Goal: Transaction & Acquisition: Book appointment/travel/reservation

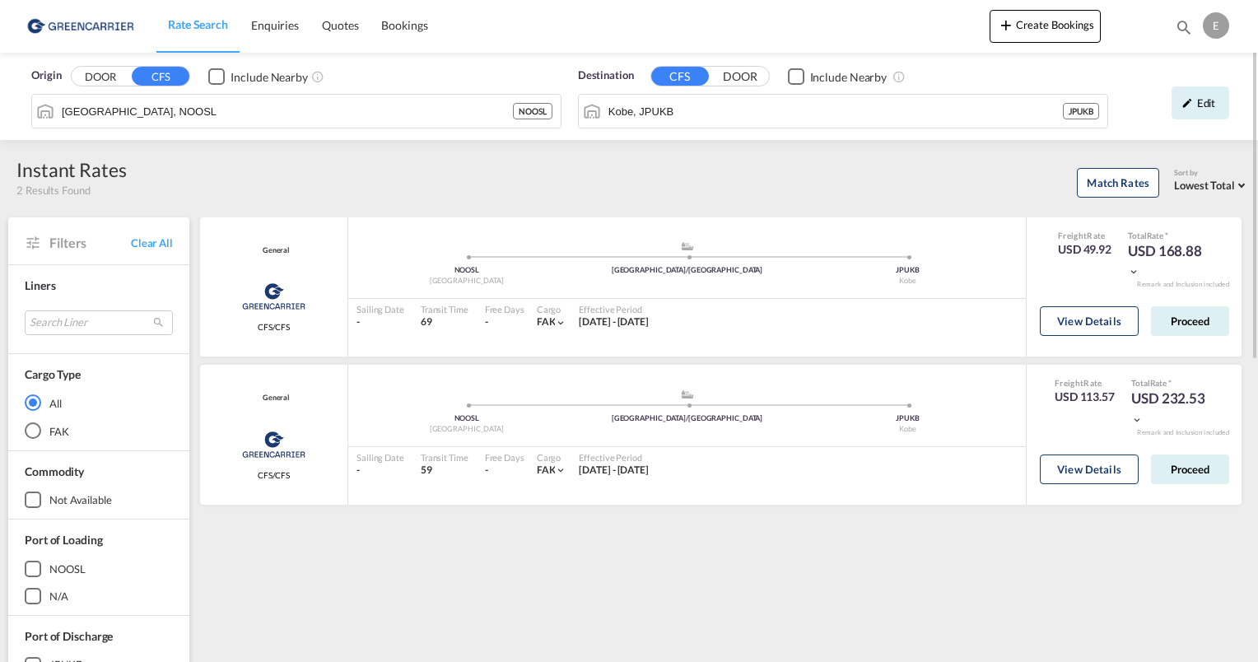
click at [56, 77] on span "Origin" at bounding box center [46, 76] width 30 height 16
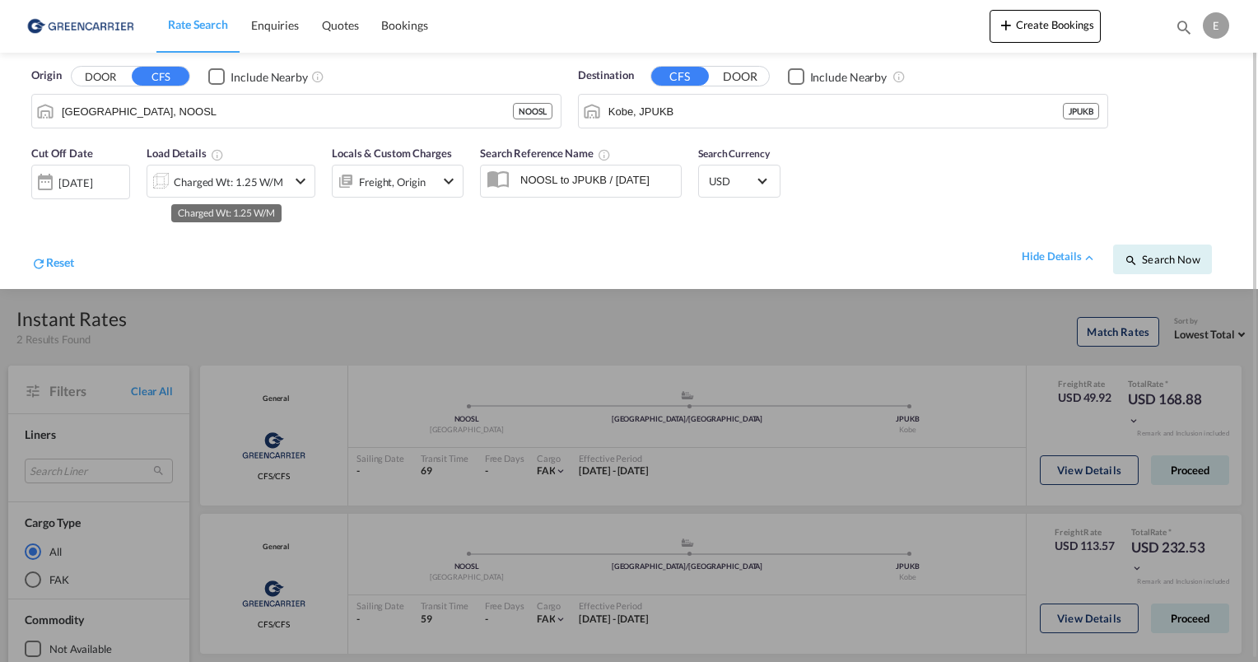
click at [223, 186] on div "Charged Wt: 1.25 W/M" at bounding box center [228, 181] width 109 height 23
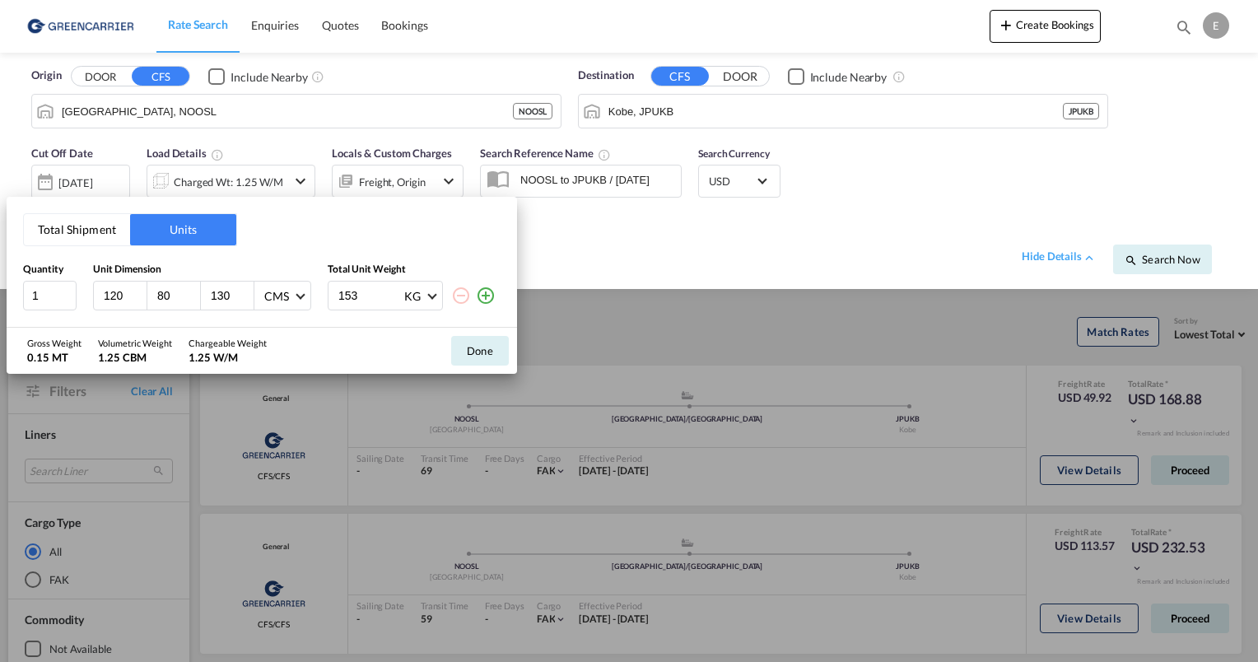
click at [489, 296] on md-icon "icon-plus-circle-outline" at bounding box center [486, 296] width 20 height 20
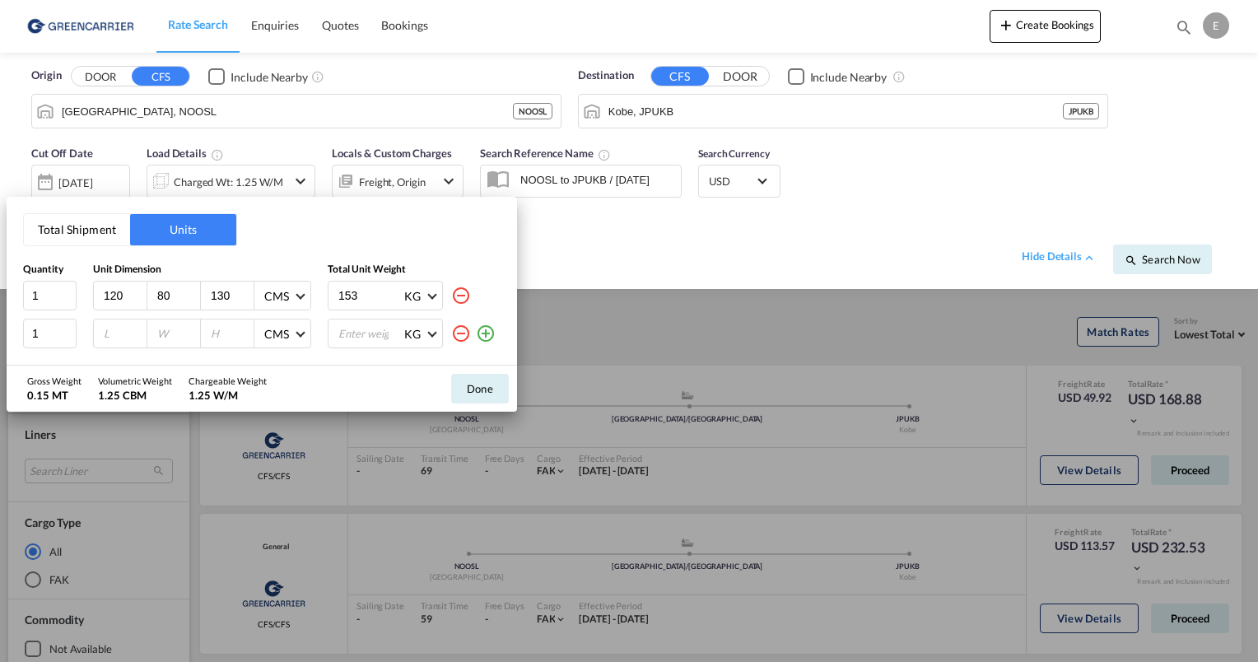
click at [115, 296] on input "120" at bounding box center [124, 295] width 44 height 15
type input "107"
type input "120"
type input "80"
type input "107"
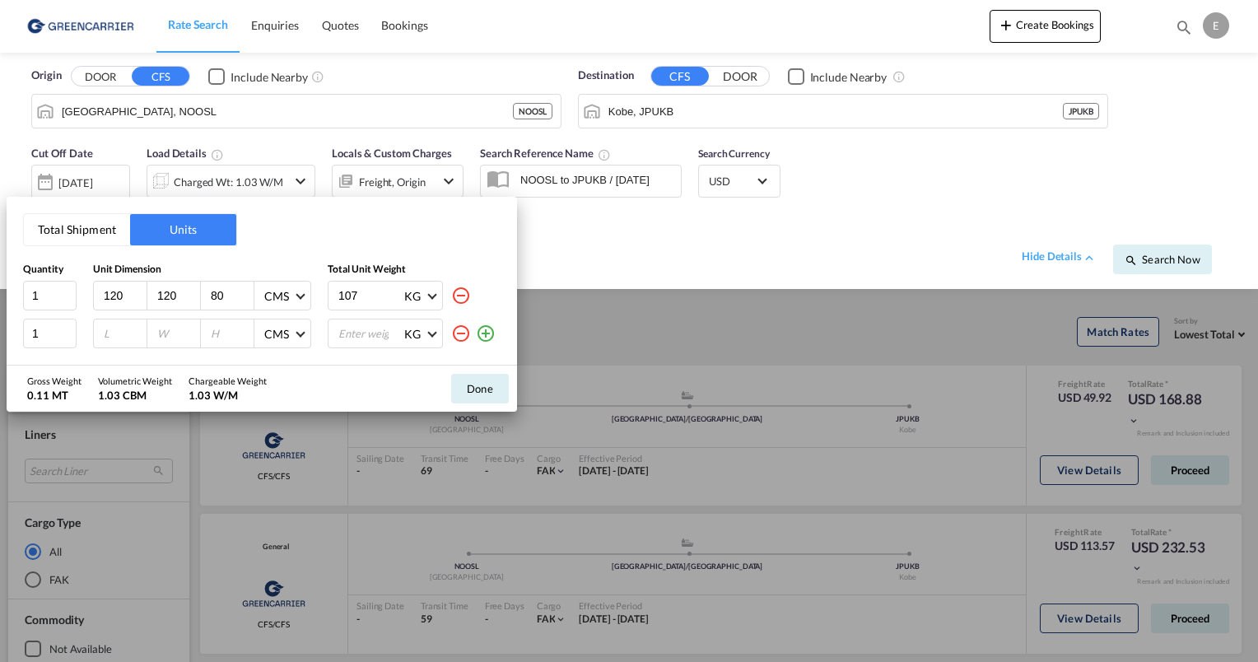
type input "120"
type input "80"
type input "160"
type input "107"
type input "332"
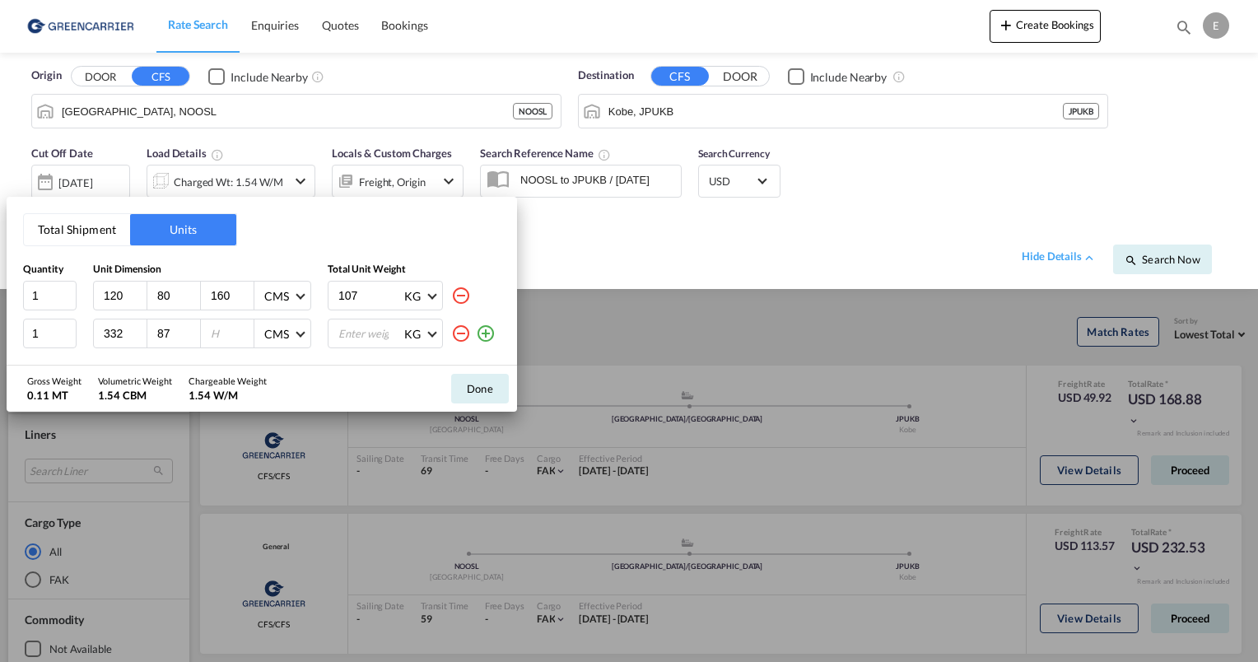
type input "87"
type input "63"
type input "239"
click at [477, 389] on button "Done" at bounding box center [480, 389] width 58 height 30
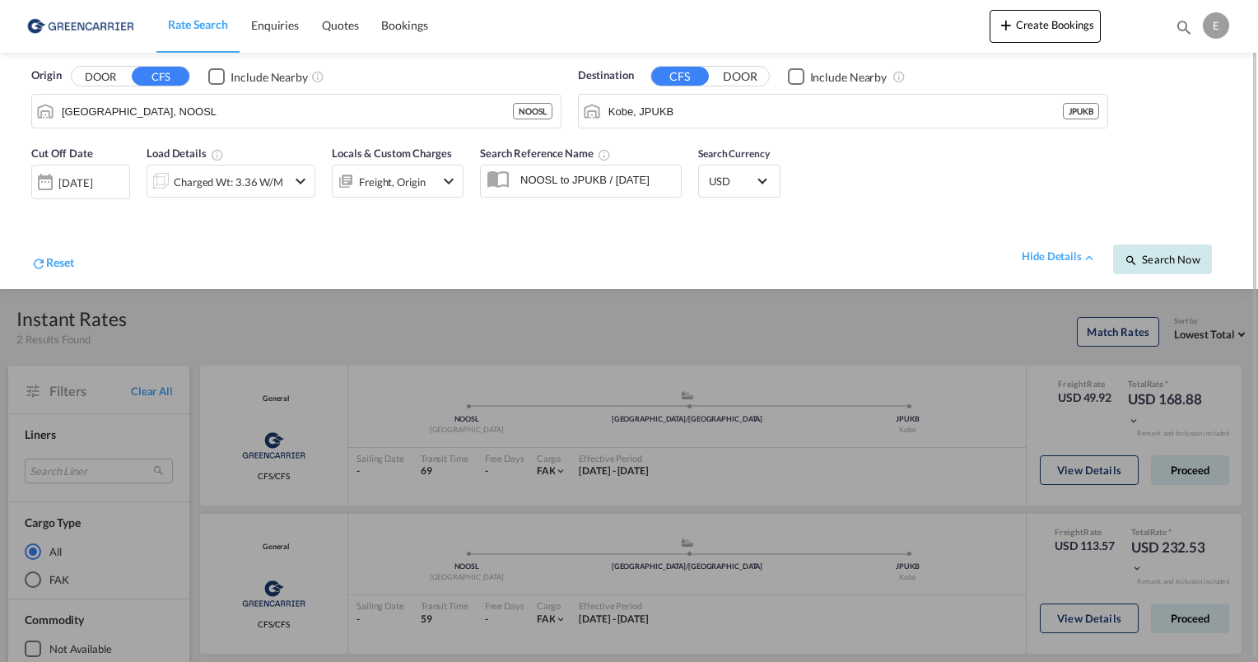
click at [1162, 257] on span "Search Now" at bounding box center [1162, 259] width 75 height 13
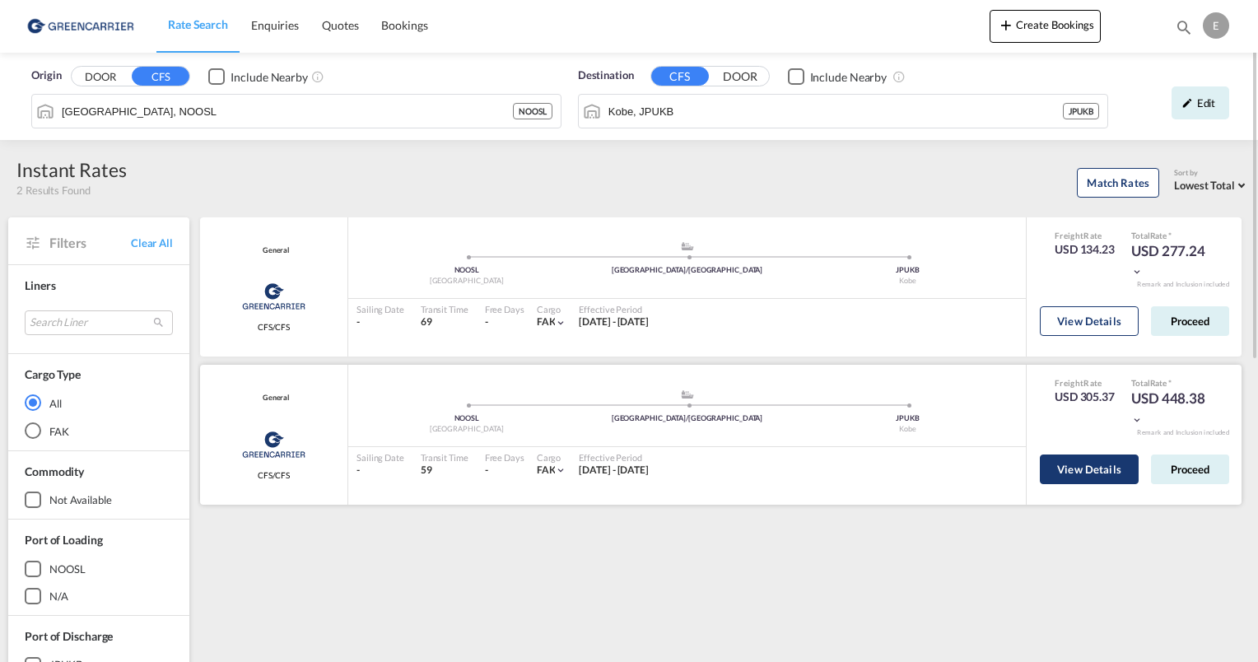
click at [1083, 471] on button "View Details" at bounding box center [1089, 469] width 99 height 30
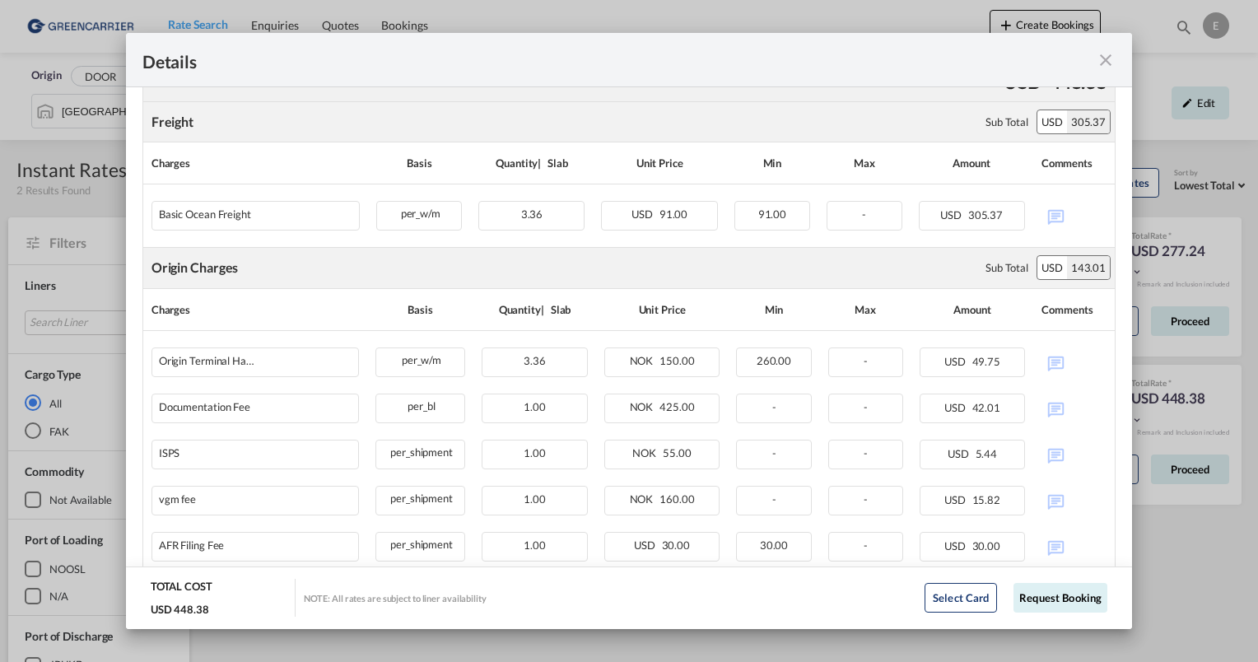
scroll to position [371, 0]
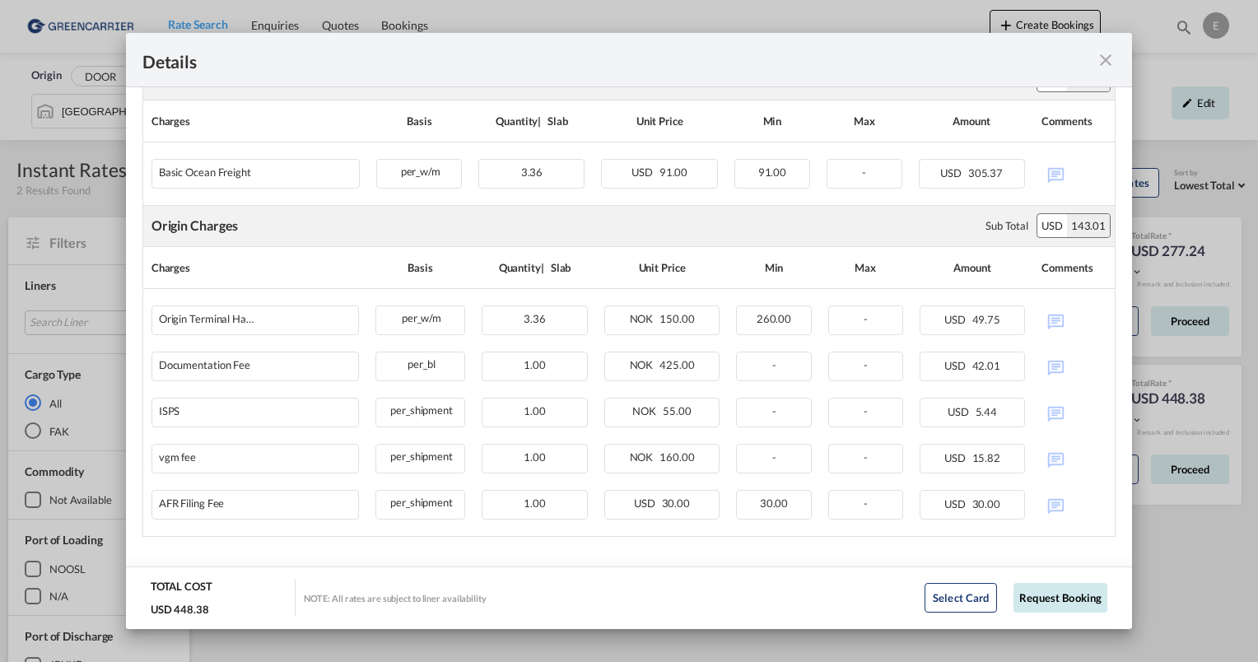
click at [1049, 589] on button "Request Booking" at bounding box center [1060, 598] width 94 height 30
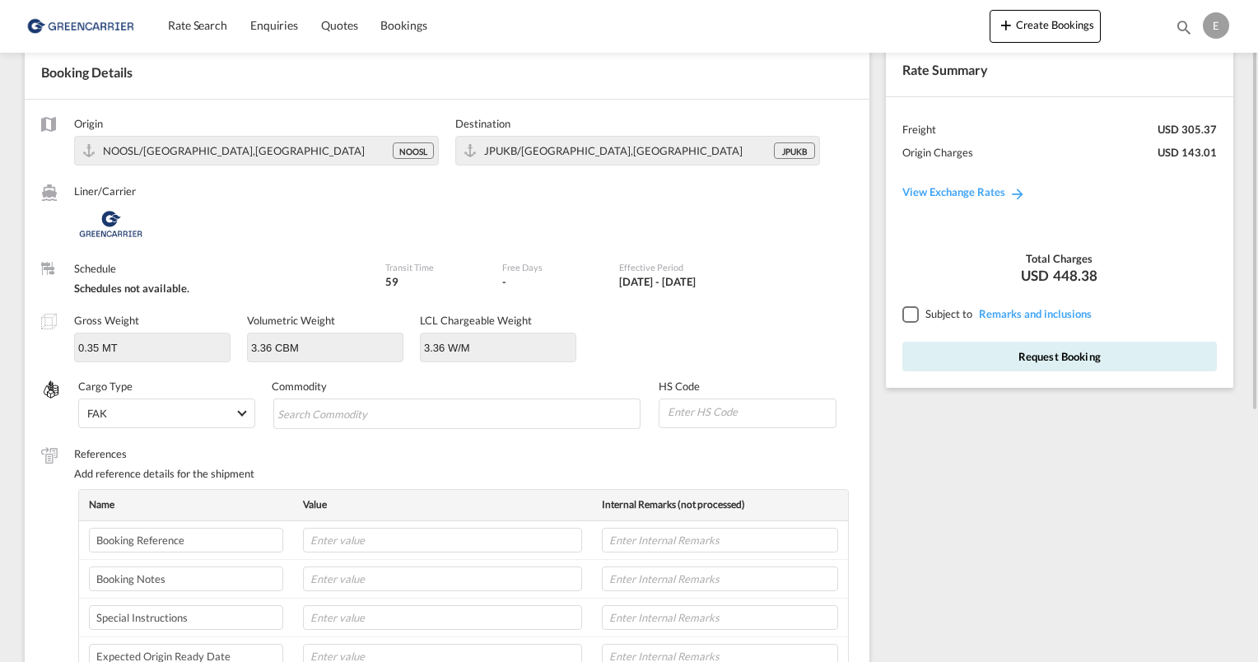
scroll to position [165, 0]
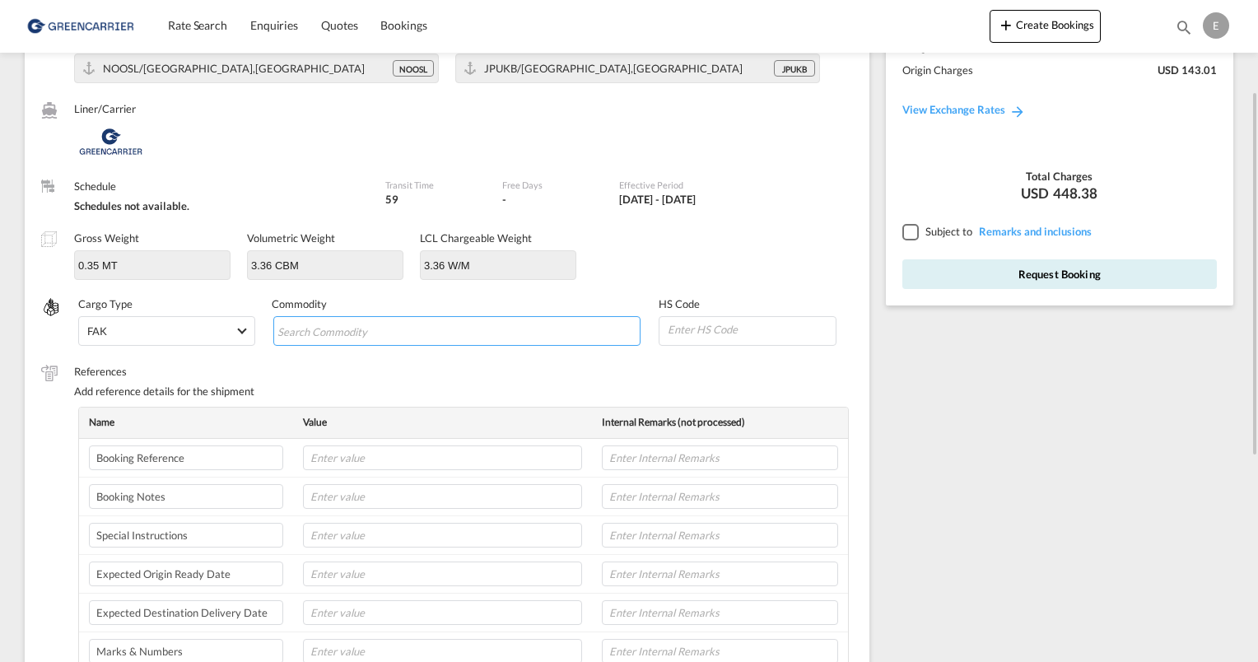
click at [382, 326] on input "Search Commodity" at bounding box center [352, 332] width 151 height 26
click at [328, 323] on input "Chips input." at bounding box center [352, 332] width 151 height 26
type input "CUSHION SET"
click at [676, 326] on input at bounding box center [750, 329] width 169 height 25
type input "940139"
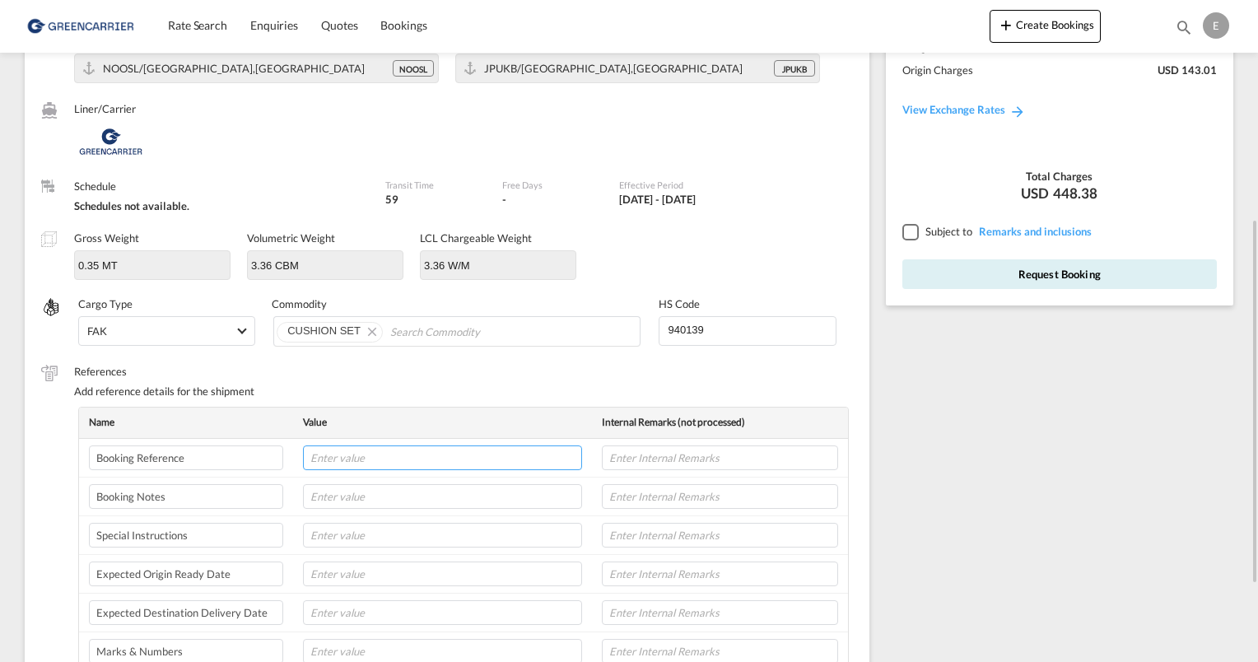
scroll to position [329, 0]
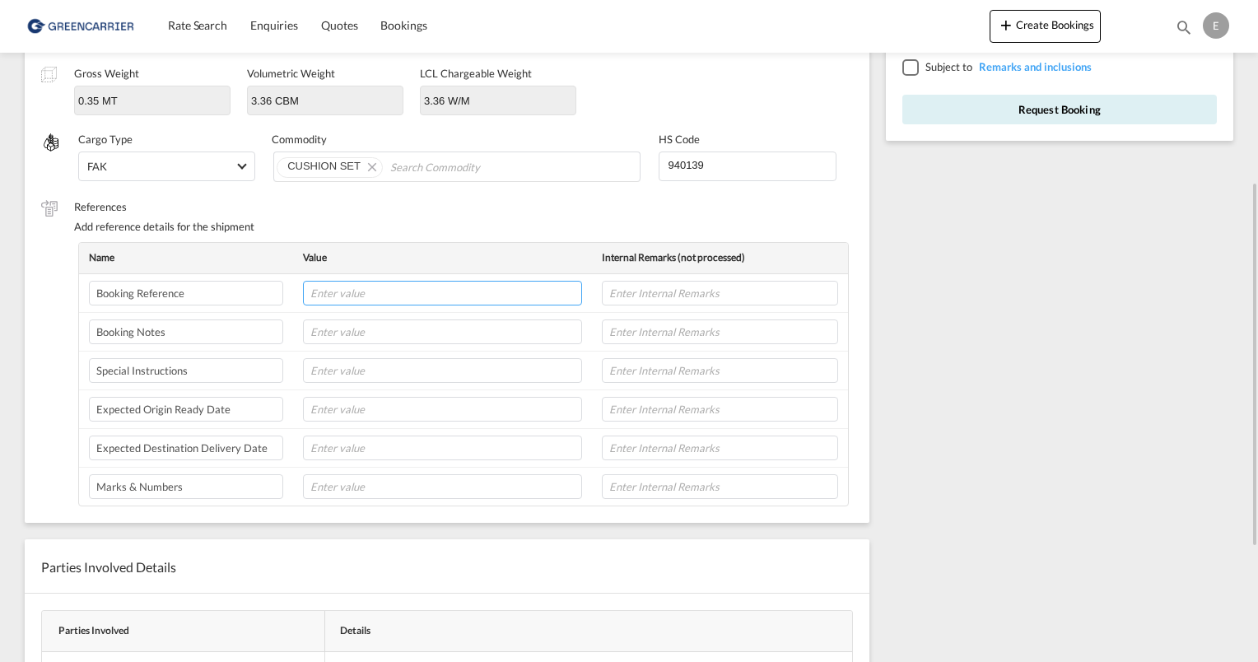
click at [354, 292] on input "text" at bounding box center [442, 293] width 279 height 25
paste input "SHNO00075492"
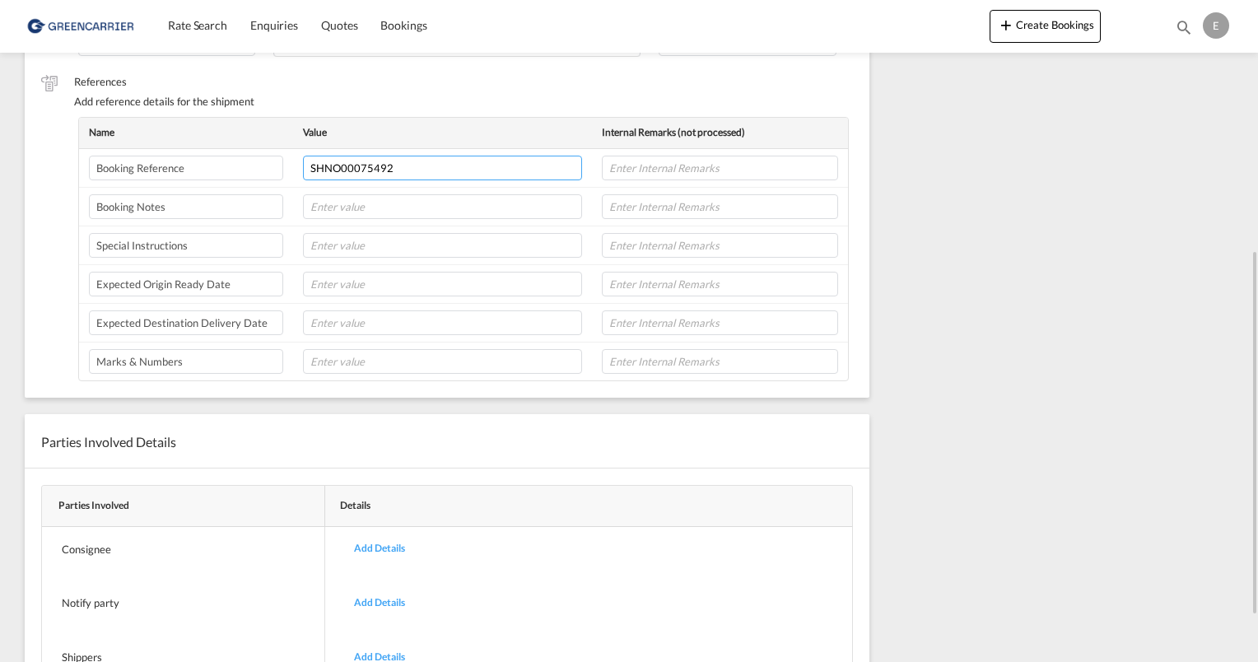
scroll to position [290, 0]
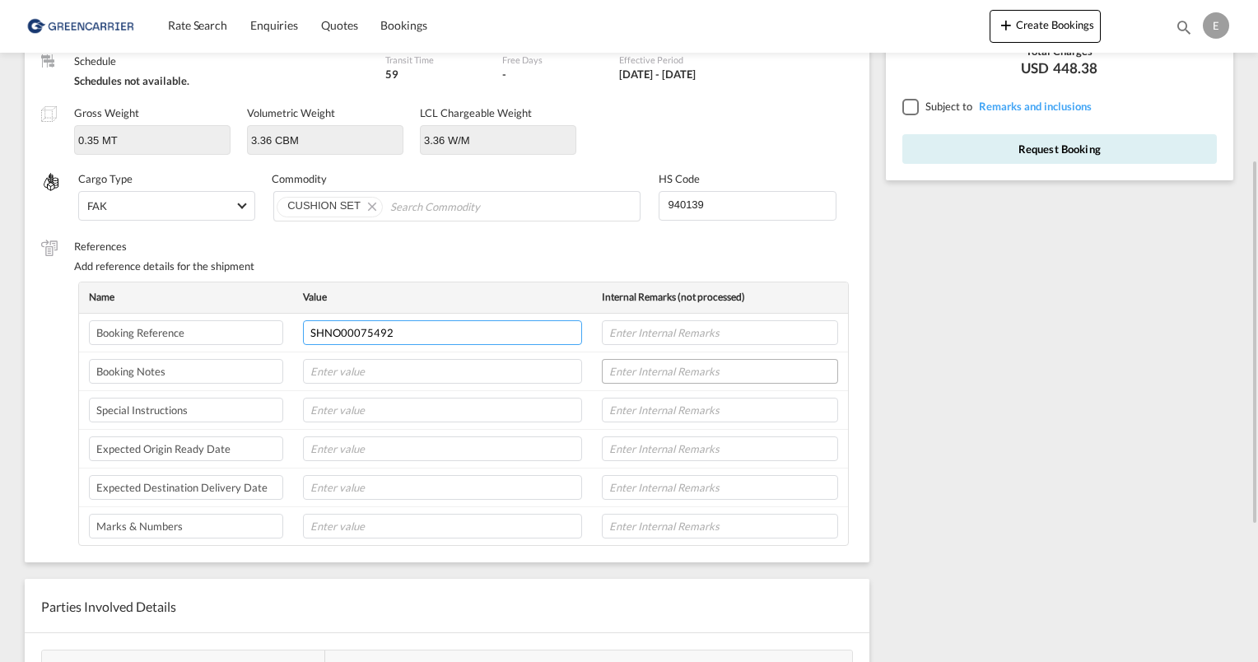
type input "SHNO00075492"
click at [685, 370] on input "text" at bounding box center [720, 371] width 236 height 25
click at [514, 368] on input "text" at bounding box center [442, 371] width 279 height 25
click at [641, 365] on input "text" at bounding box center [720, 371] width 236 height 25
type input "s"
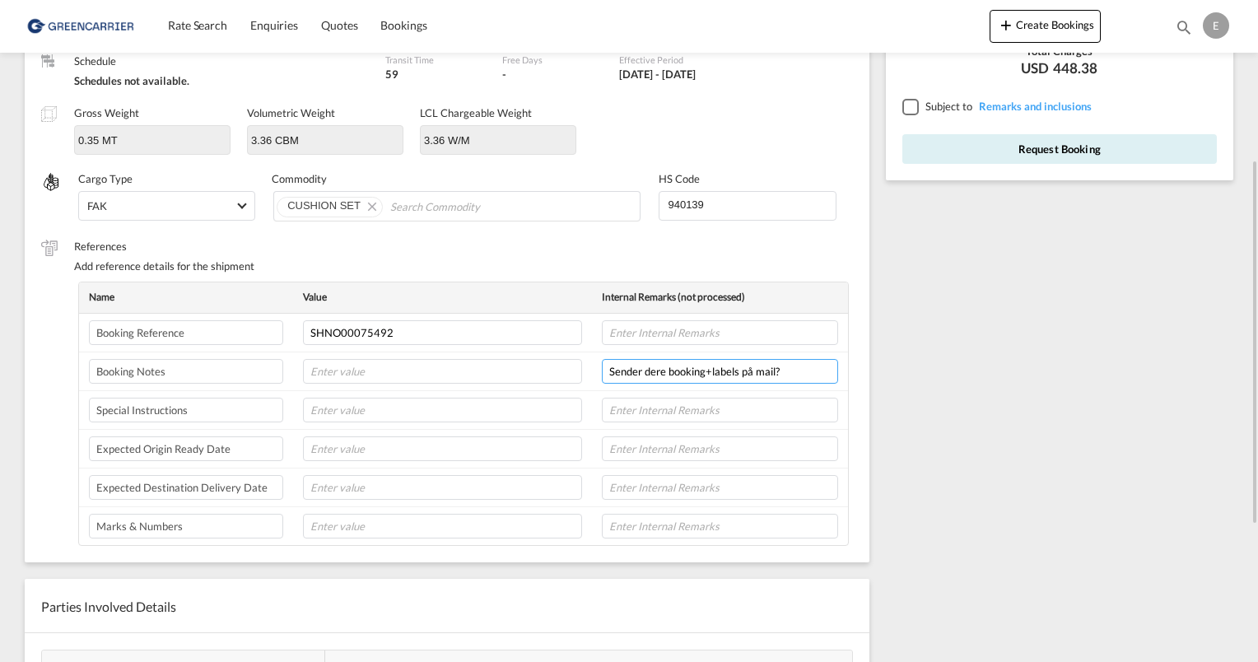
type input "Sender dere booking+labels på mail?"
click at [878, 254] on div "Rate Summary Freight USD 305.37 Origin Charges USD 143.01 View Exchange Rates T…" at bounding box center [1064, 369] width 372 height 1096
click at [346, 454] on input "text" at bounding box center [442, 448] width 279 height 25
type input "26/8"
click at [909, 369] on div "Rate Summary Freight USD 305.37 Origin Charges USD 143.01 View Exchange Rates T…" at bounding box center [1064, 369] width 372 height 1096
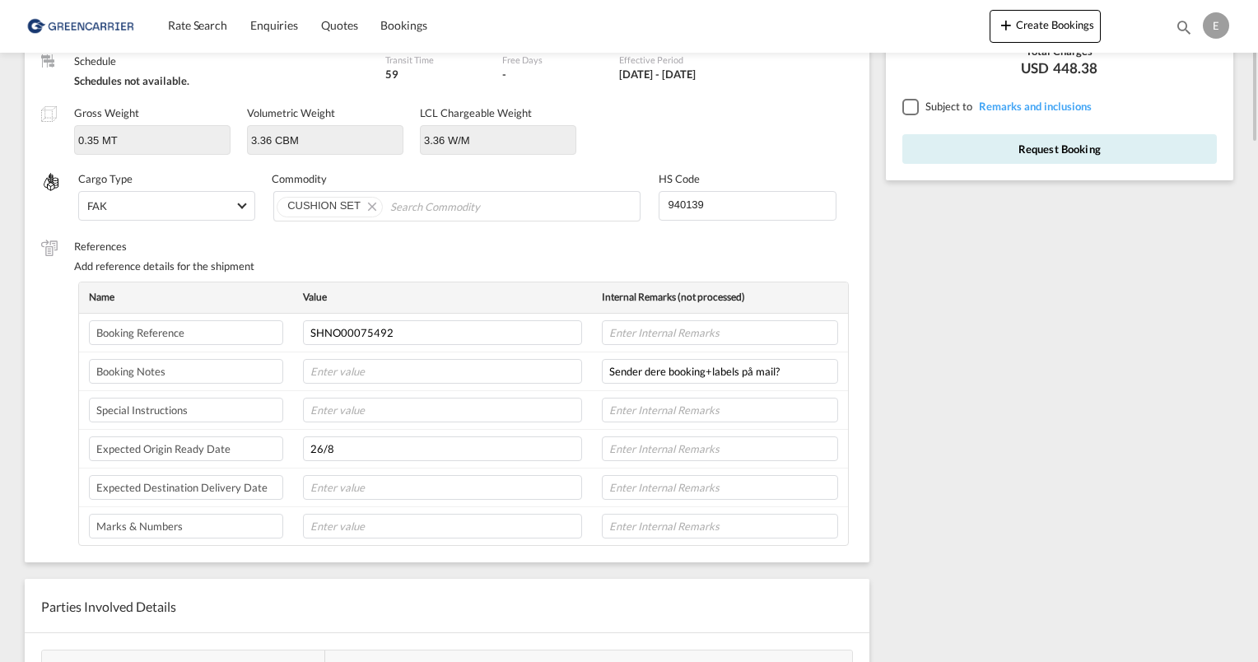
scroll to position [0, 0]
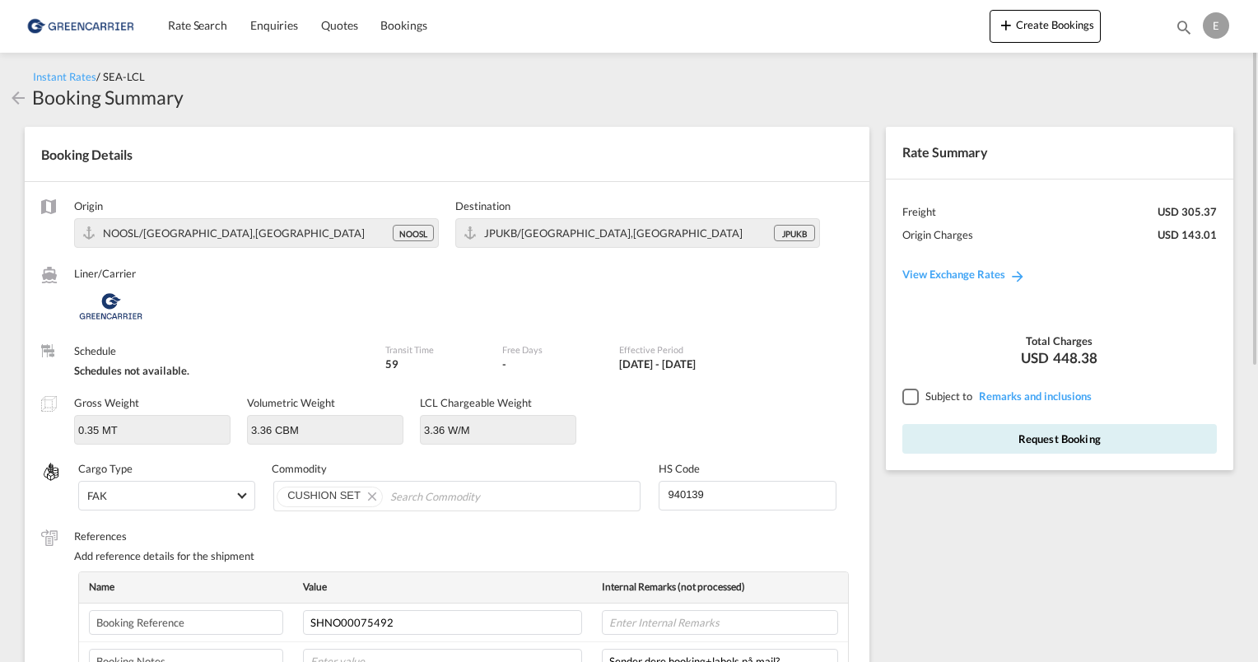
click at [906, 396] on div at bounding box center [909, 396] width 15 height 15
click at [1027, 436] on button "Request Booking" at bounding box center [1059, 439] width 314 height 30
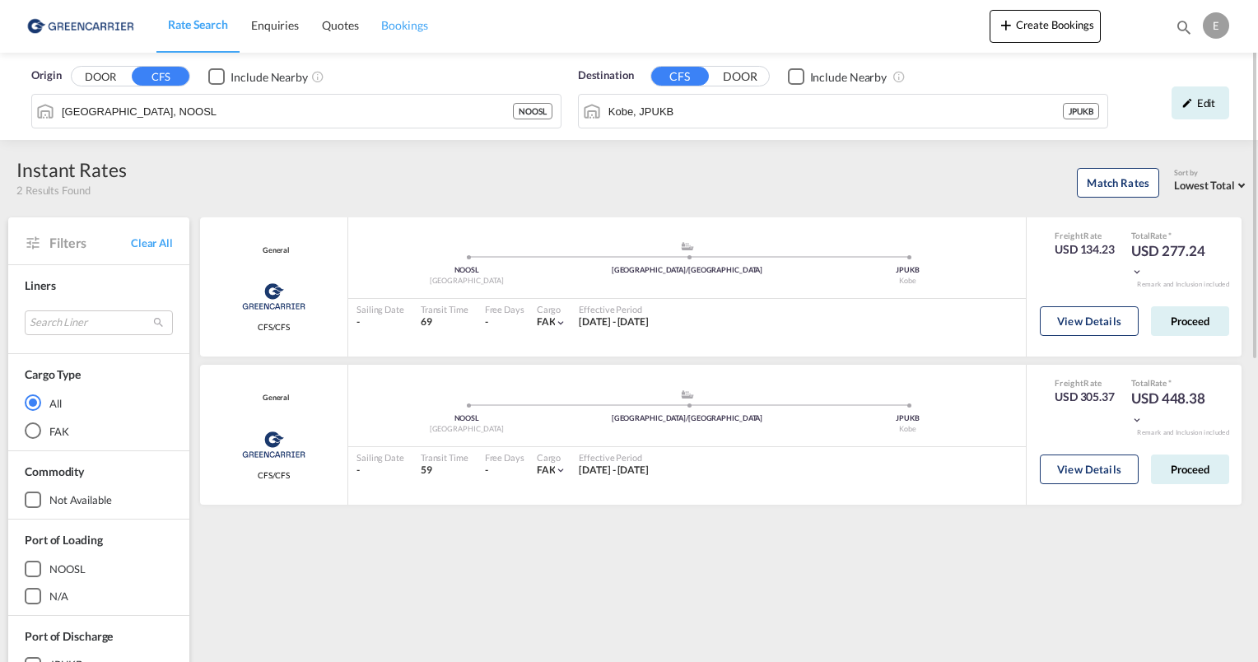
click at [404, 26] on span "Bookings" at bounding box center [404, 25] width 46 height 14
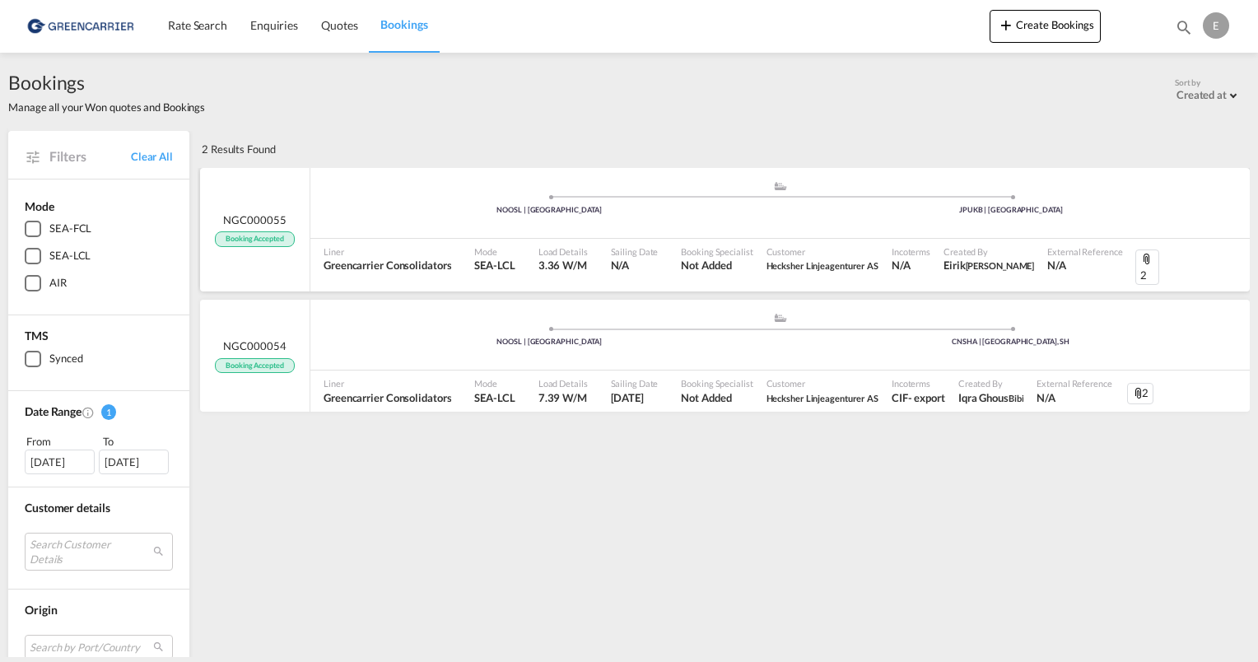
click at [390, 221] on div ".a{fill:#aaa8ad;} .a{fill:#aaa8ad;} NOOSL | [GEOGRAPHIC_DATA] JPUKB | [GEOGRAPH…" at bounding box center [779, 204] width 939 height 49
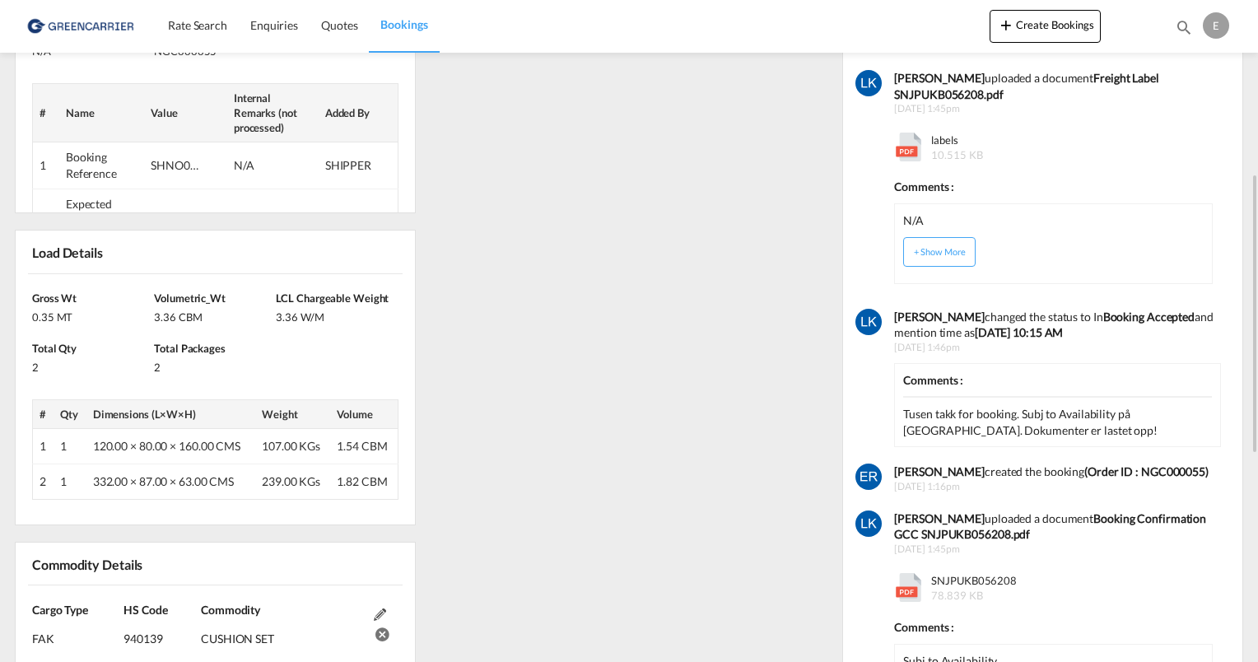
scroll to position [494, 0]
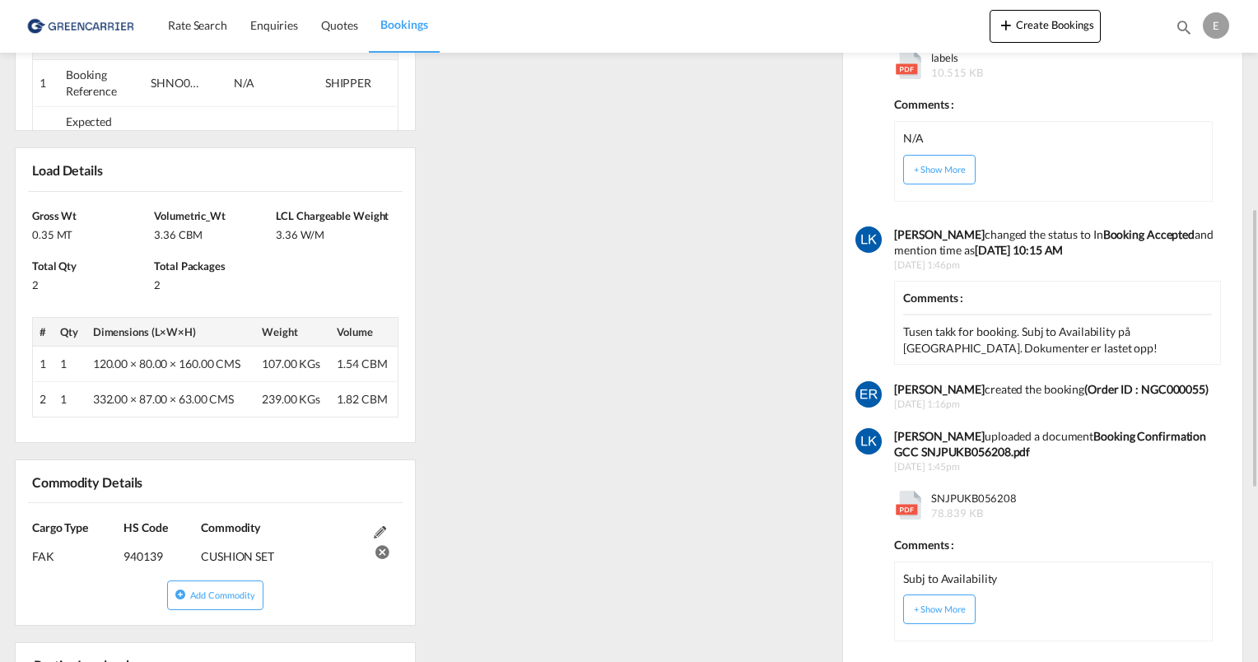
click at [952, 501] on span "SNJPUKB056208 78.839 KB" at bounding box center [972, 506] width 90 height 30
click at [937, 448] on b "Booking Confirmation GCC SNJPUKB056208.pdf" at bounding box center [1050, 444] width 312 height 30
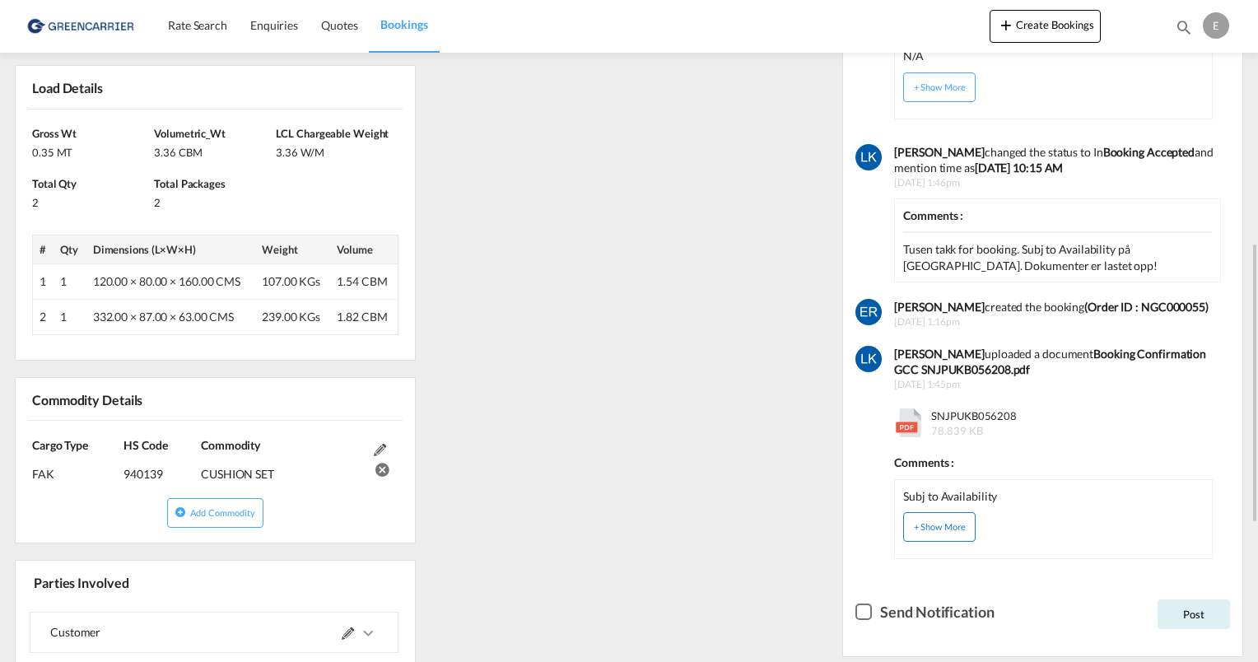
scroll to position [659, 0]
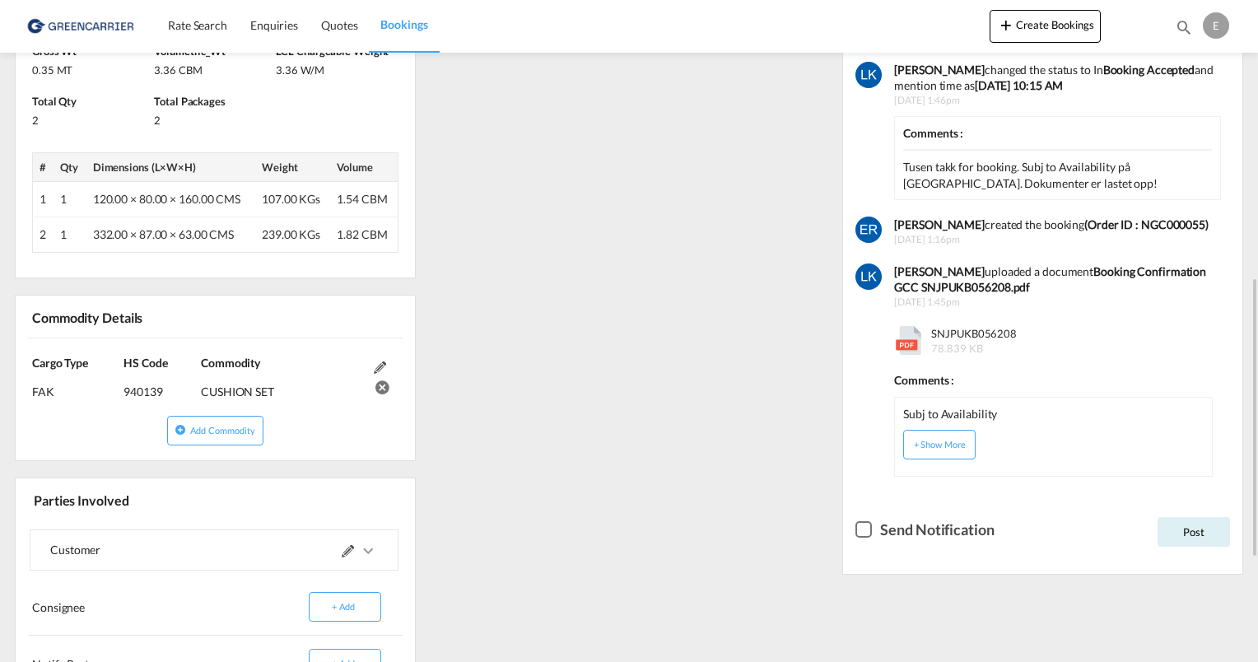
click at [975, 333] on span "SNJPUKB056208 78.839 KB" at bounding box center [972, 341] width 90 height 30
click at [911, 339] on md-icon at bounding box center [908, 340] width 29 height 29
drag, startPoint x: 911, startPoint y: 339, endPoint x: 869, endPoint y: 273, distance: 78.1
click at [869, 273] on img at bounding box center [868, 276] width 26 height 26
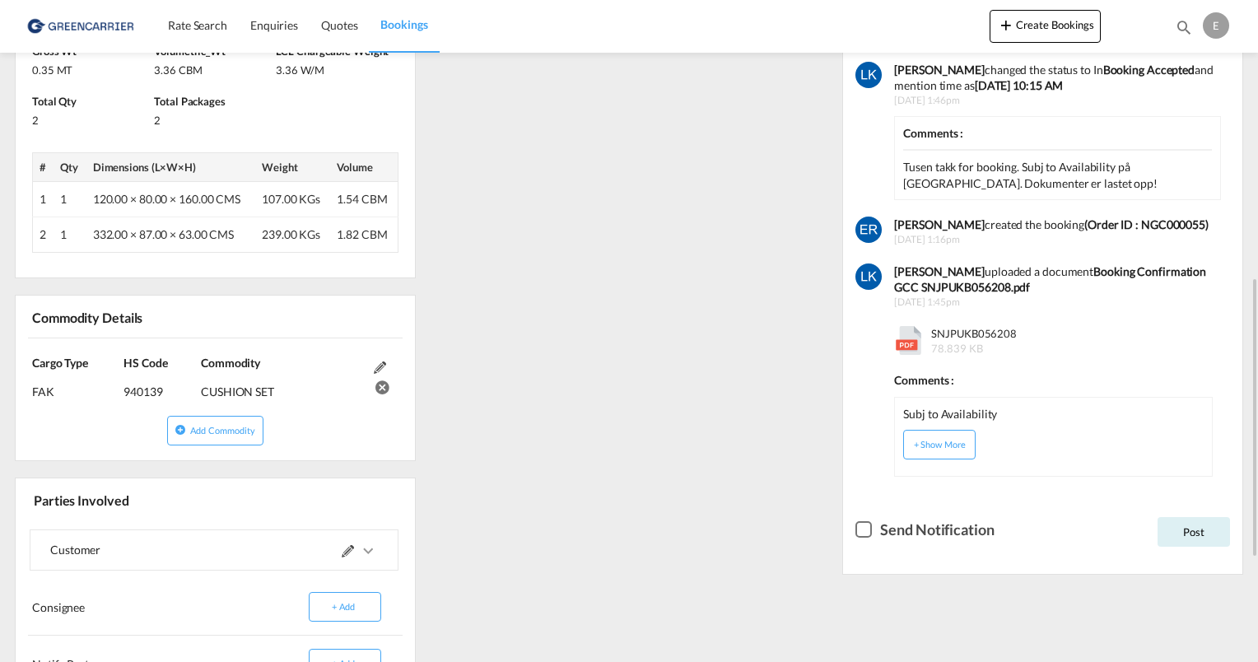
click at [579, 326] on div "References Edit Inquiry No. N/A Quotation No. N/A Search Reference NOOSL to JPU…" at bounding box center [628, 250] width 1241 height 1239
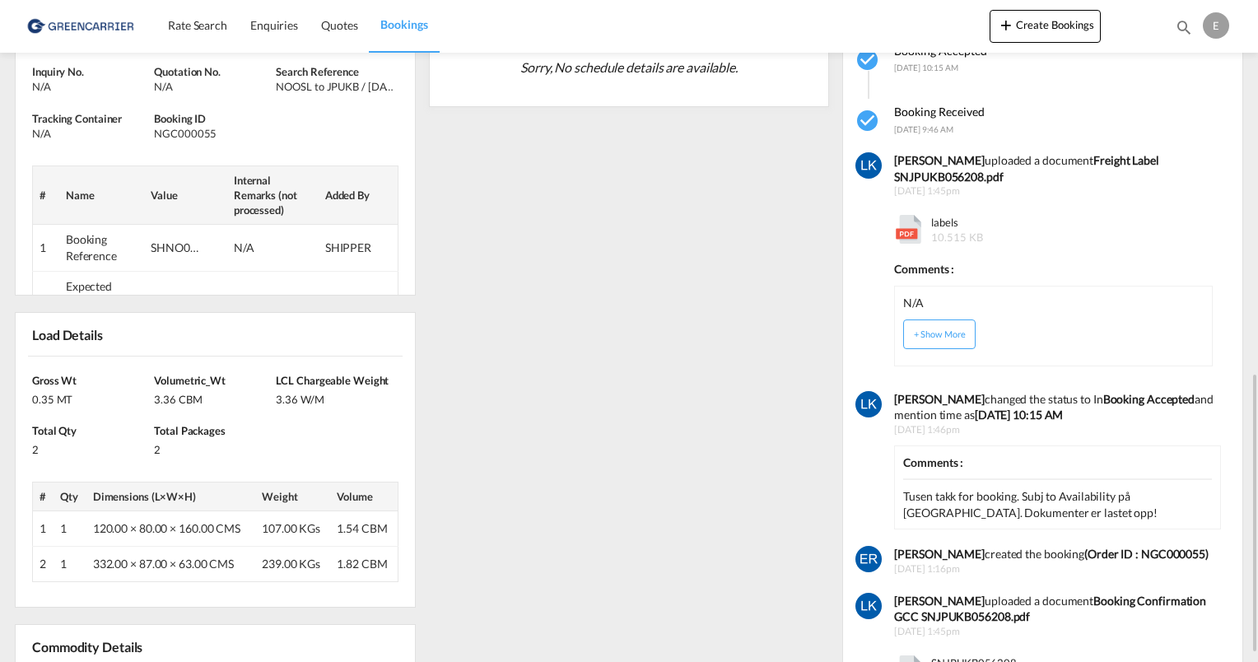
scroll to position [247, 0]
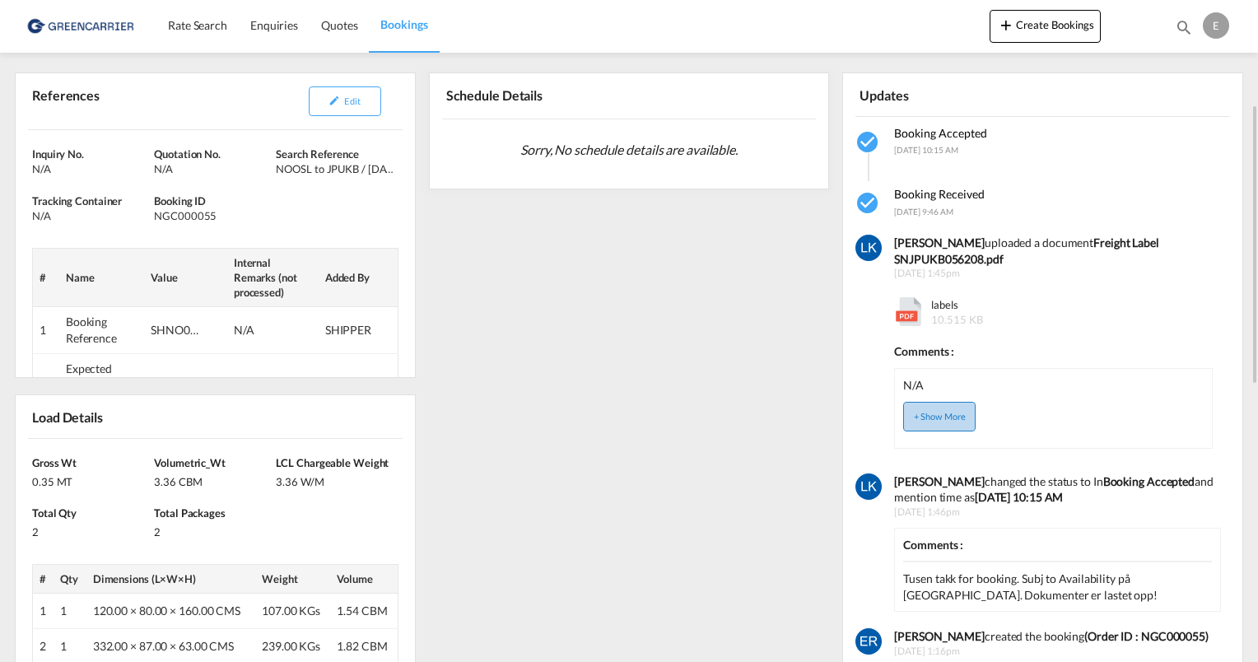
click at [928, 417] on button "+ Show More" at bounding box center [939, 417] width 72 height 30
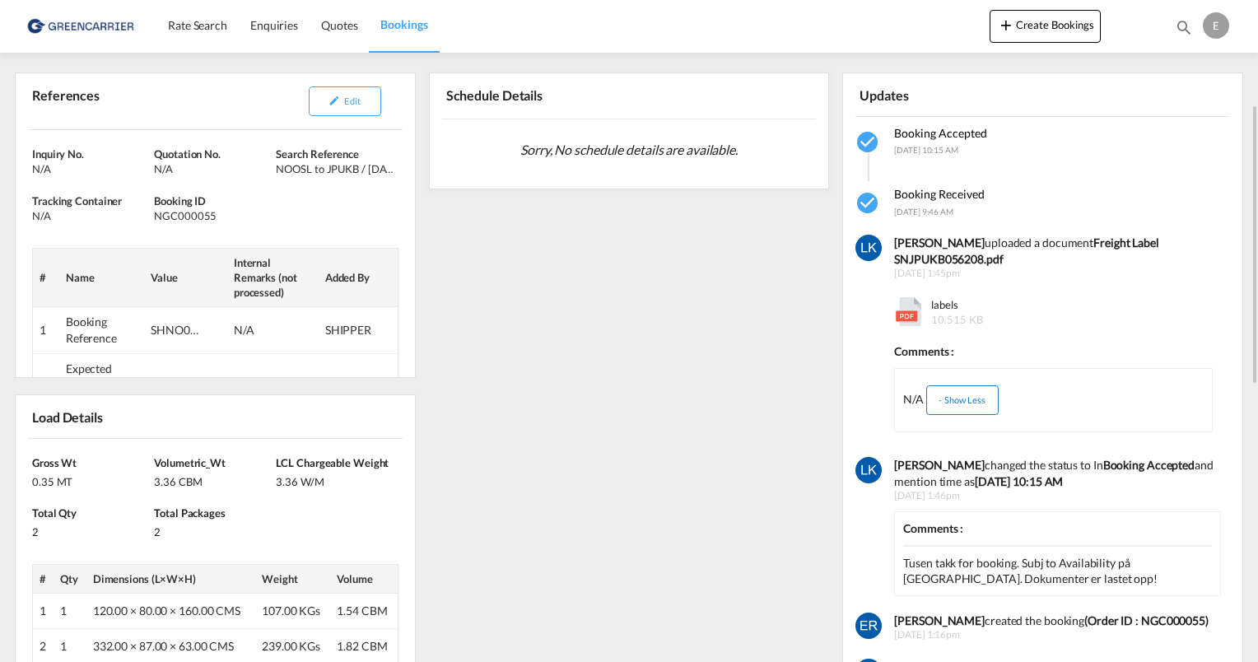
click at [956, 401] on button "- Show Less" at bounding box center [962, 400] width 72 height 30
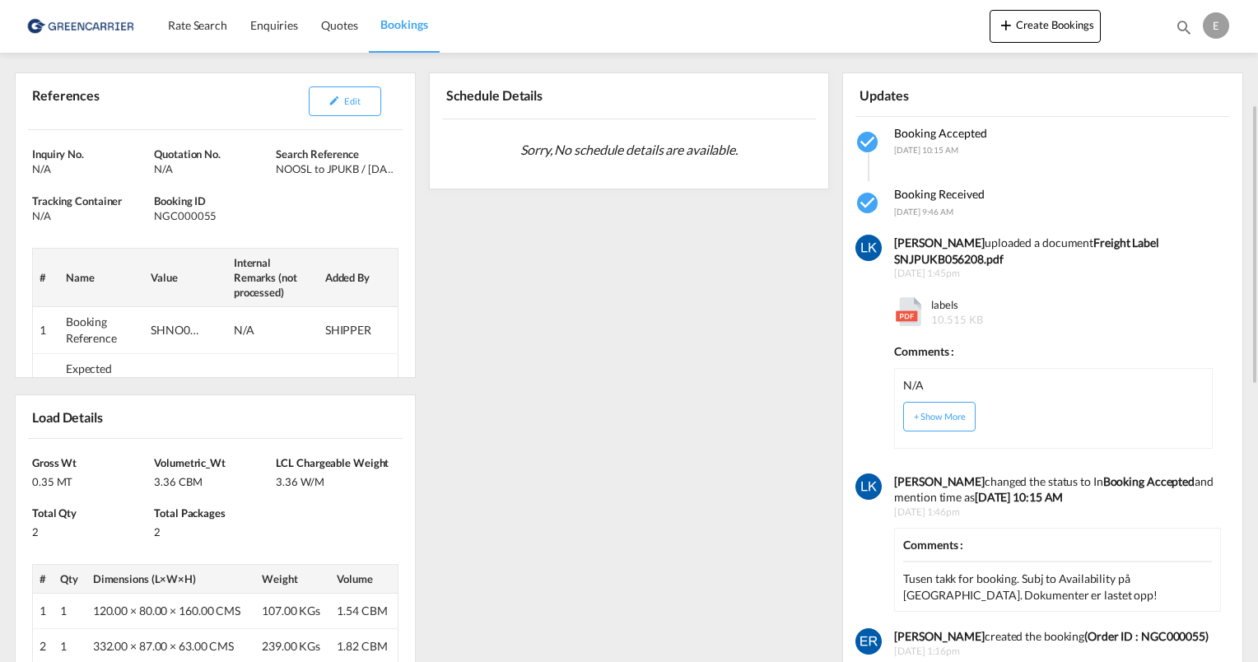
scroll to position [82, 0]
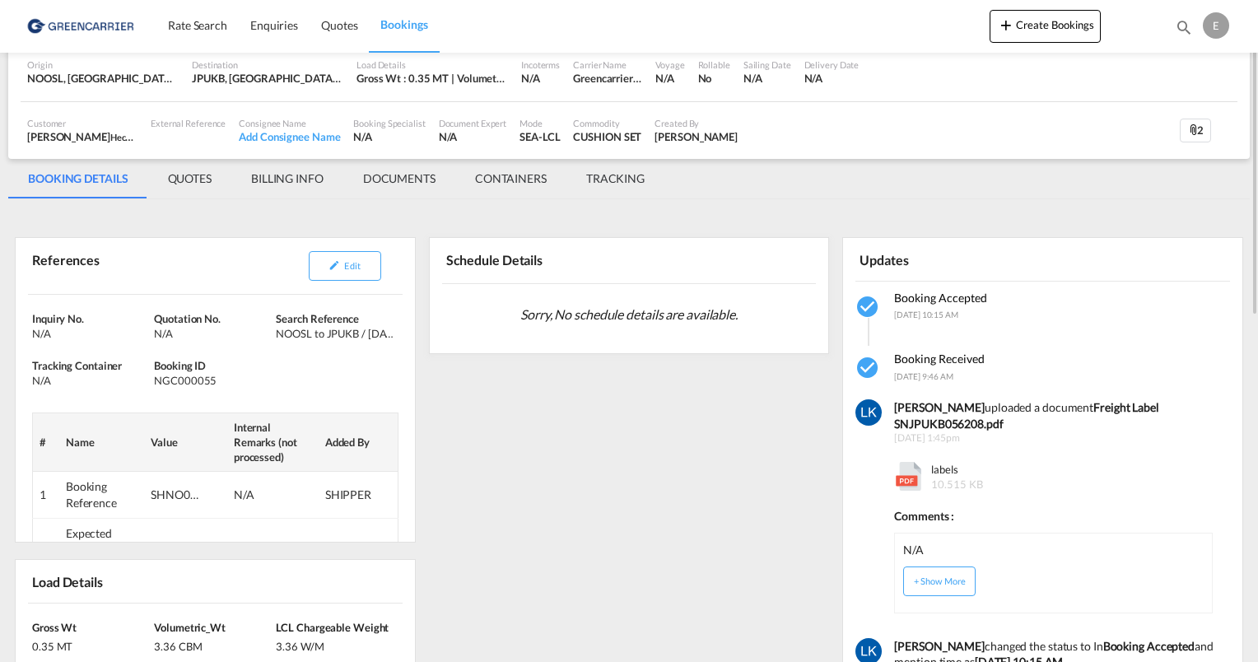
click at [394, 175] on md-tab-item "DOCUMENTS" at bounding box center [399, 179] width 112 height 40
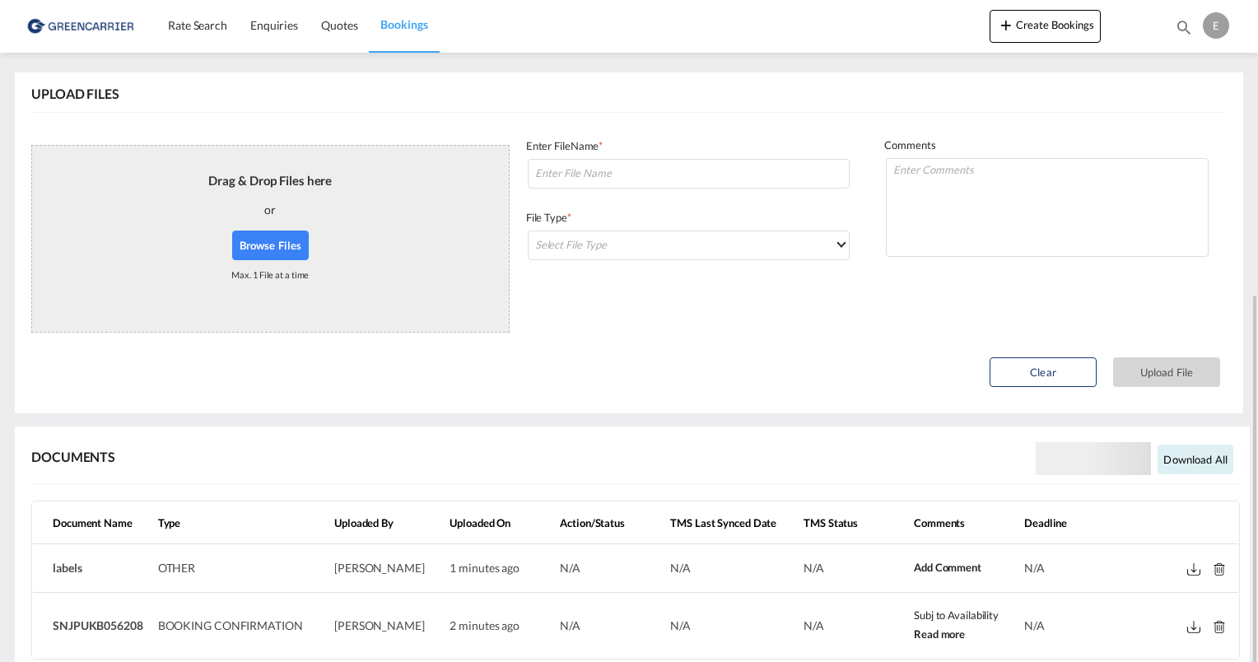
scroll to position [310, 0]
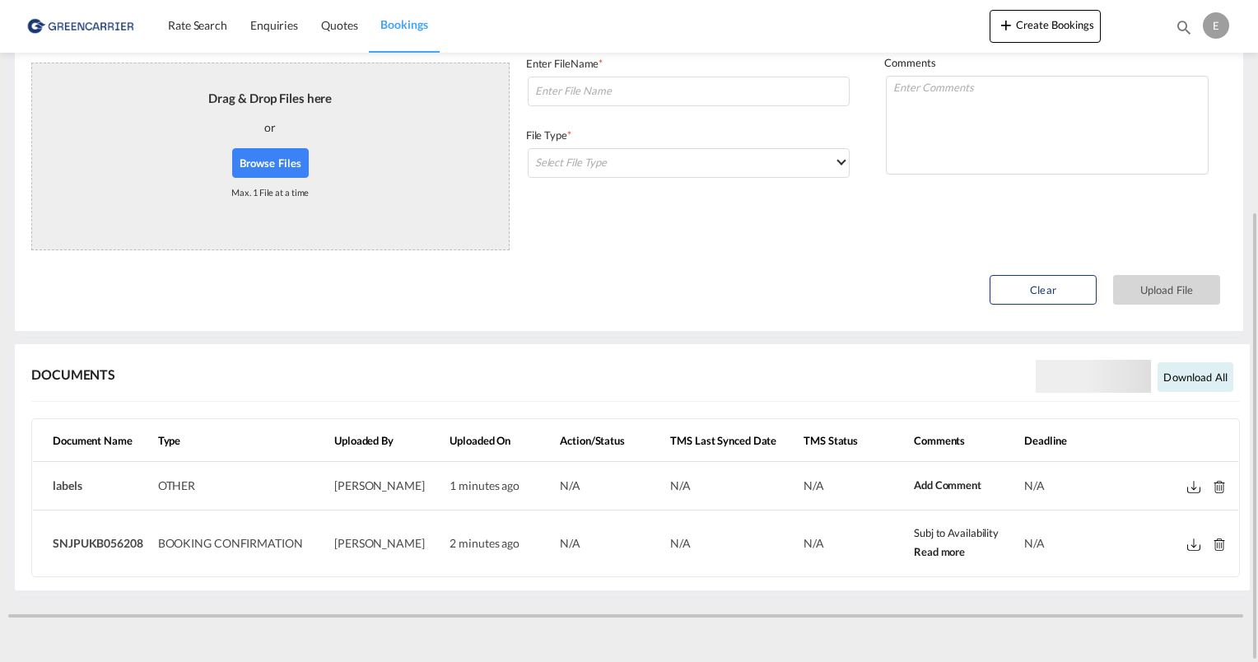
click at [1189, 490] on md-icon at bounding box center [1193, 487] width 13 height 12
click at [1195, 541] on md-icon at bounding box center [1193, 544] width 13 height 12
drag, startPoint x: 142, startPoint y: 540, endPoint x: 53, endPoint y: 540, distance: 88.9
click at [53, 540] on span "SNJPUKB056208" at bounding box center [98, 543] width 91 height 14
copy span "SNJPUKB056208"
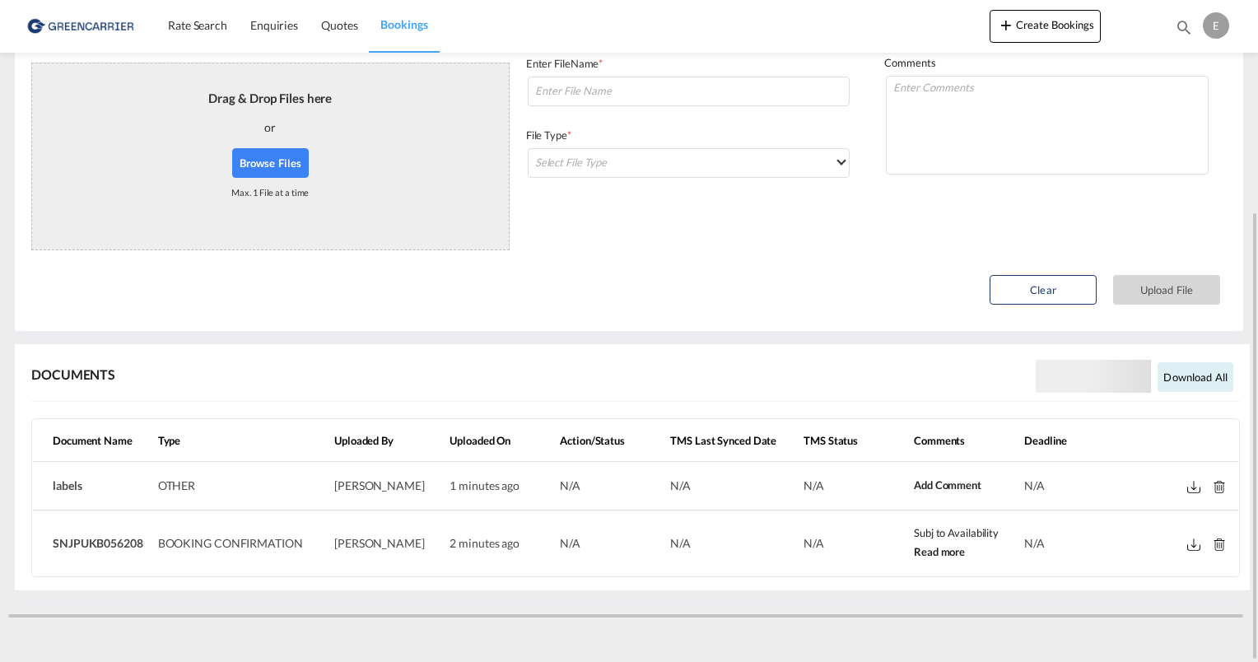
click at [192, 554] on td "BOOKING CONFIRMATION" at bounding box center [239, 543] width 176 height 66
drag, startPoint x: 142, startPoint y: 543, endPoint x: 46, endPoint y: 539, distance: 96.4
click at [46, 539] on td "SNJPUKB056208" at bounding box center [92, 543] width 119 height 66
copy span "SNJPUKB056208"
